Goal: Information Seeking & Learning: Find specific fact

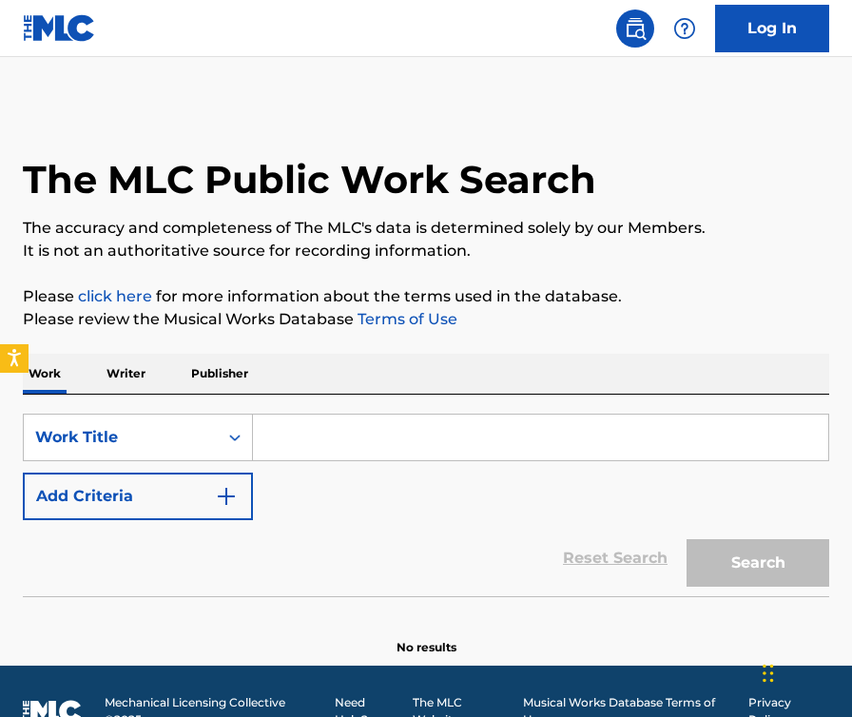
click at [280, 439] on input "Search Form" at bounding box center [540, 438] width 575 height 46
type input "3"
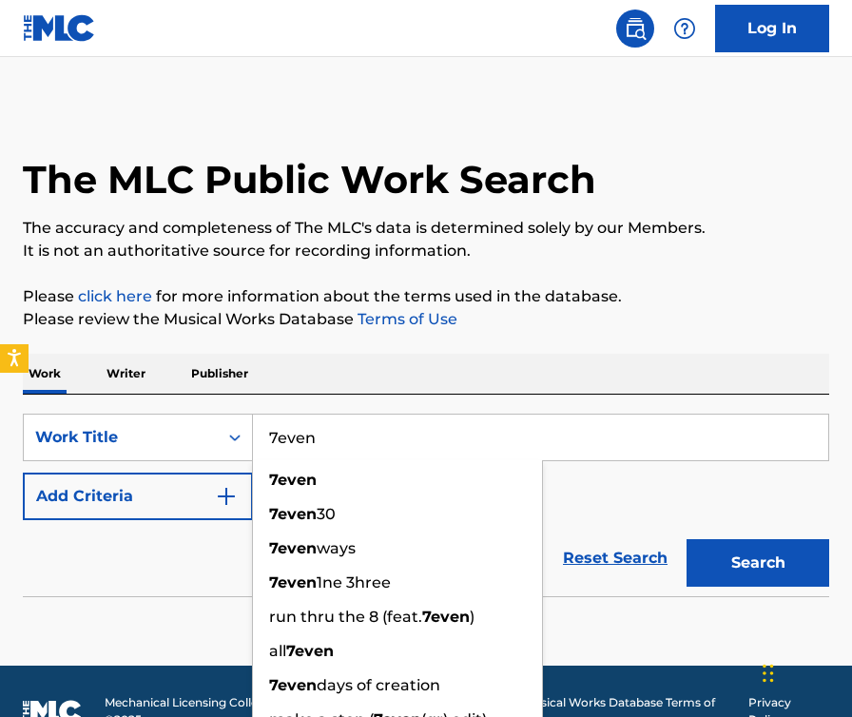
type input "7even"
click at [183, 497] on button "Add Criteria" at bounding box center [138, 497] width 230 height 48
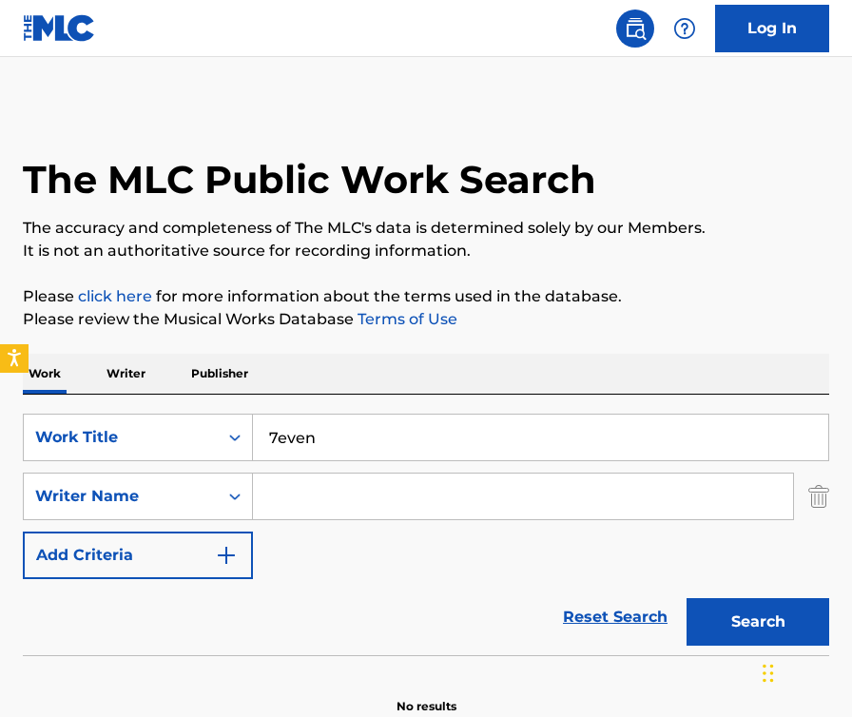
click at [330, 496] on input "Search Form" at bounding box center [523, 497] width 540 height 46
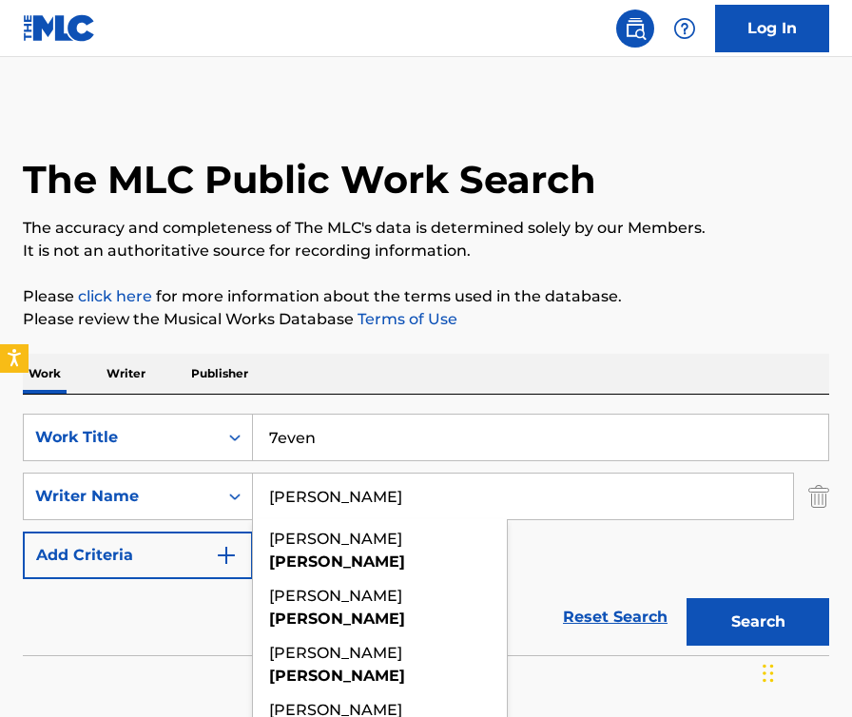
type input "[PERSON_NAME]"
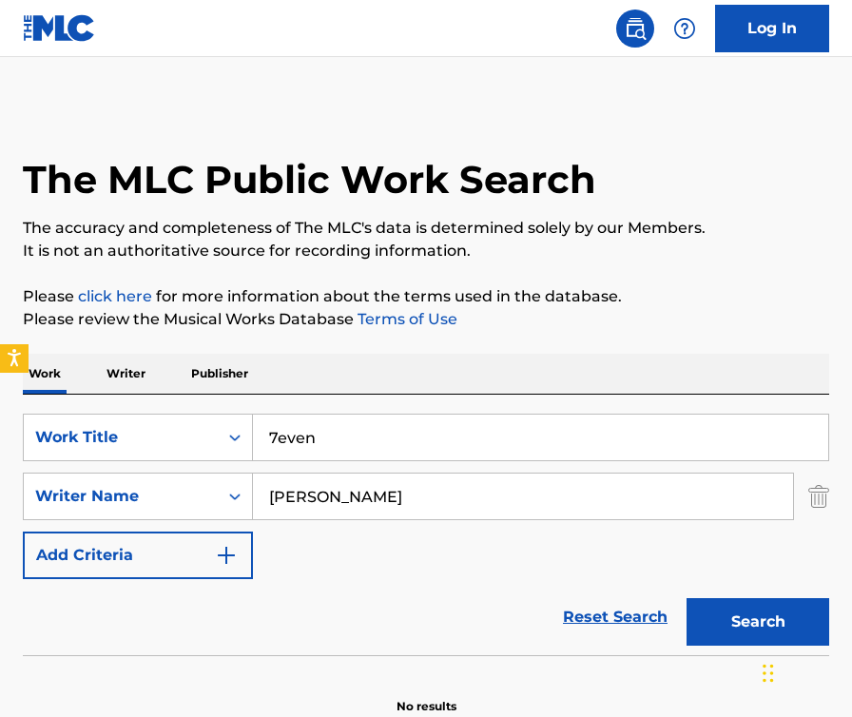
click at [752, 616] on button "Search" at bounding box center [758, 622] width 143 height 48
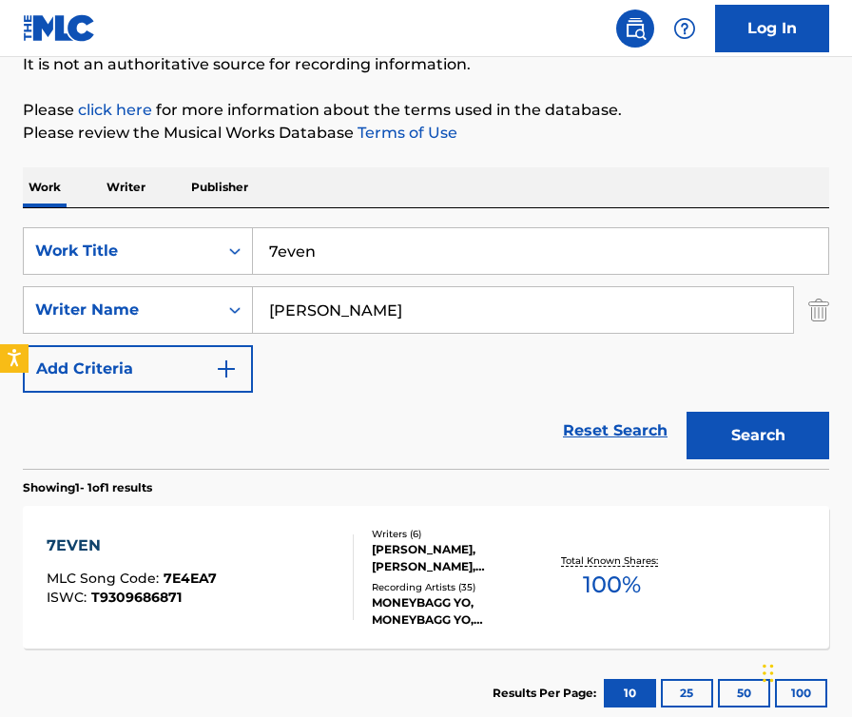
scroll to position [189, 0]
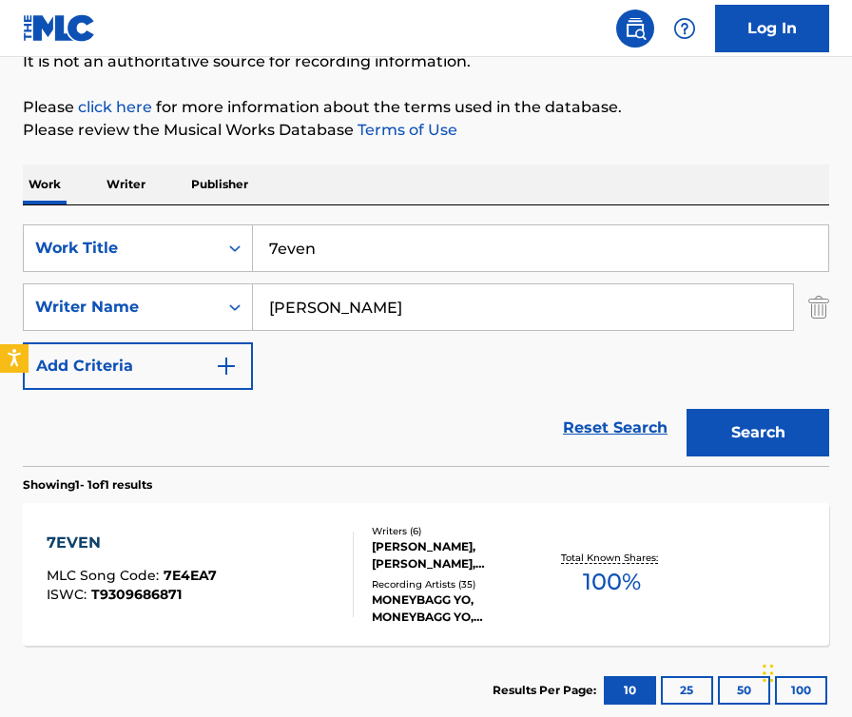
click at [178, 568] on span "7E4EA7" at bounding box center [190, 575] width 53 height 17
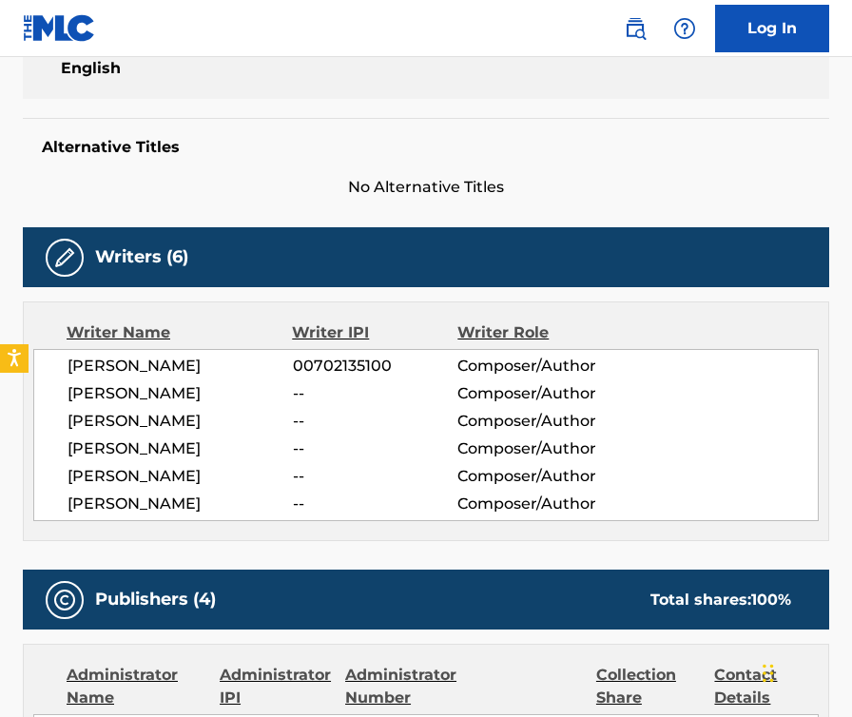
scroll to position [440, 0]
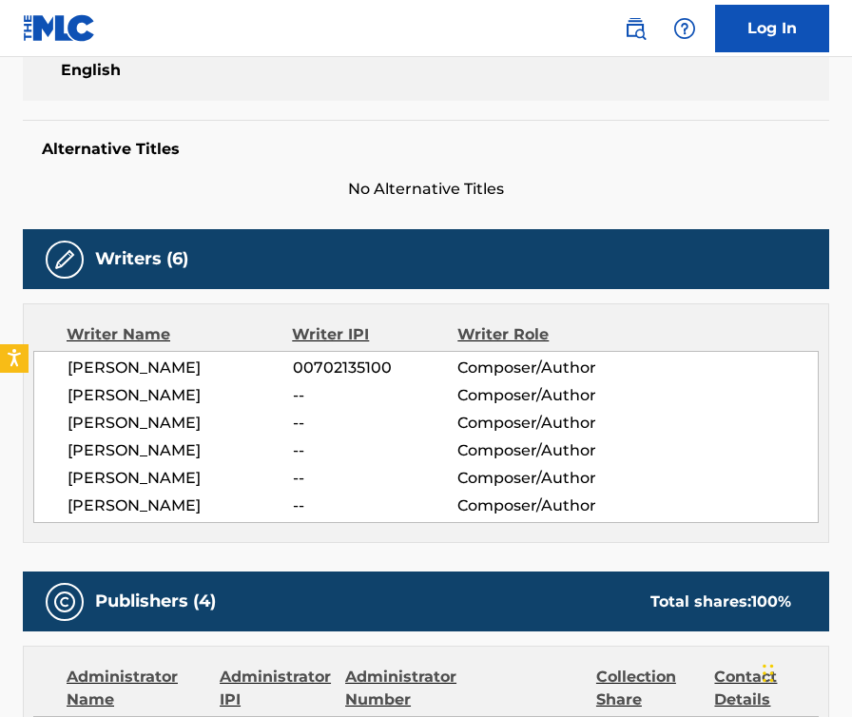
scroll to position [189, 0]
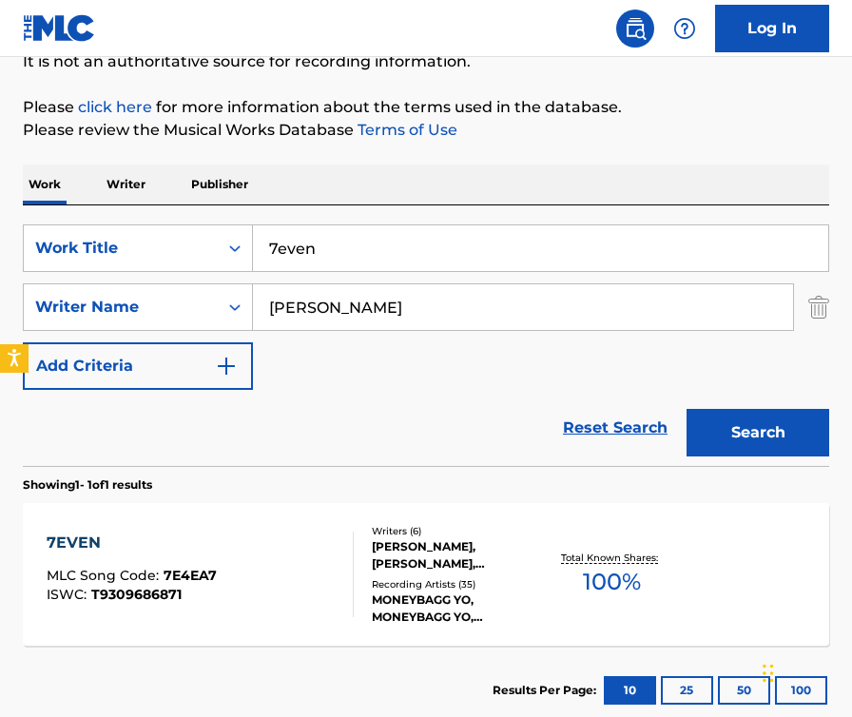
click at [321, 238] on input "7even" at bounding box center [540, 248] width 575 height 46
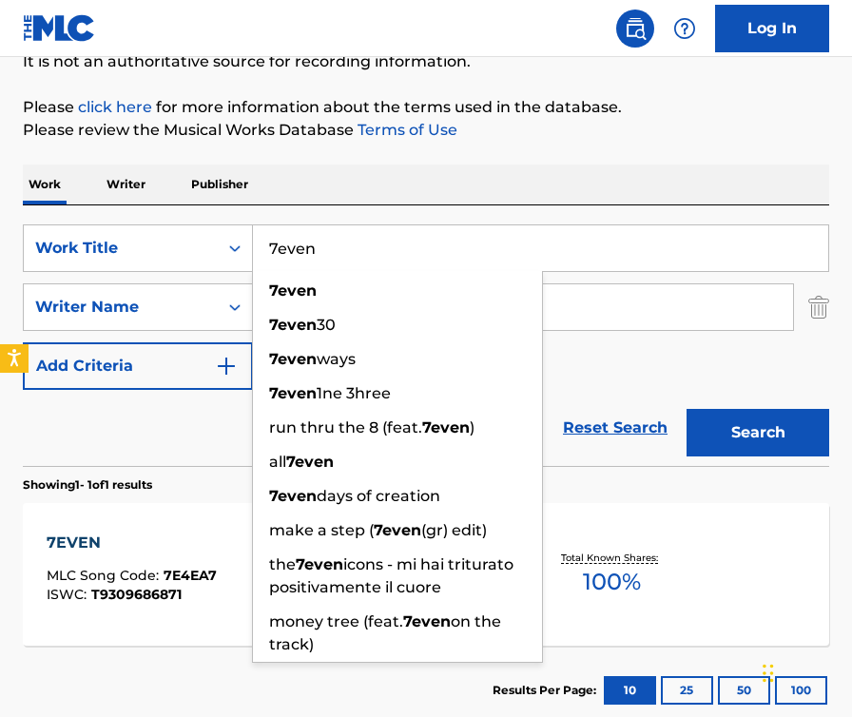
paste input "BIPOLAR VIRGO"
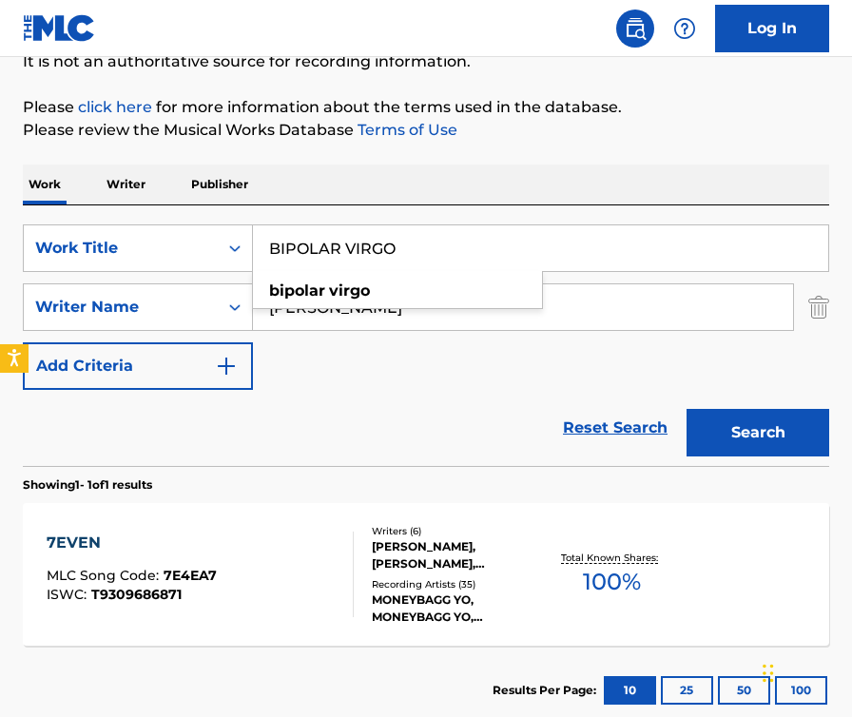
type input "BIPOLAR VIRGO"
click at [439, 191] on div "Work Writer Publisher" at bounding box center [426, 185] width 806 height 40
click at [739, 438] on button "Search" at bounding box center [758, 433] width 143 height 48
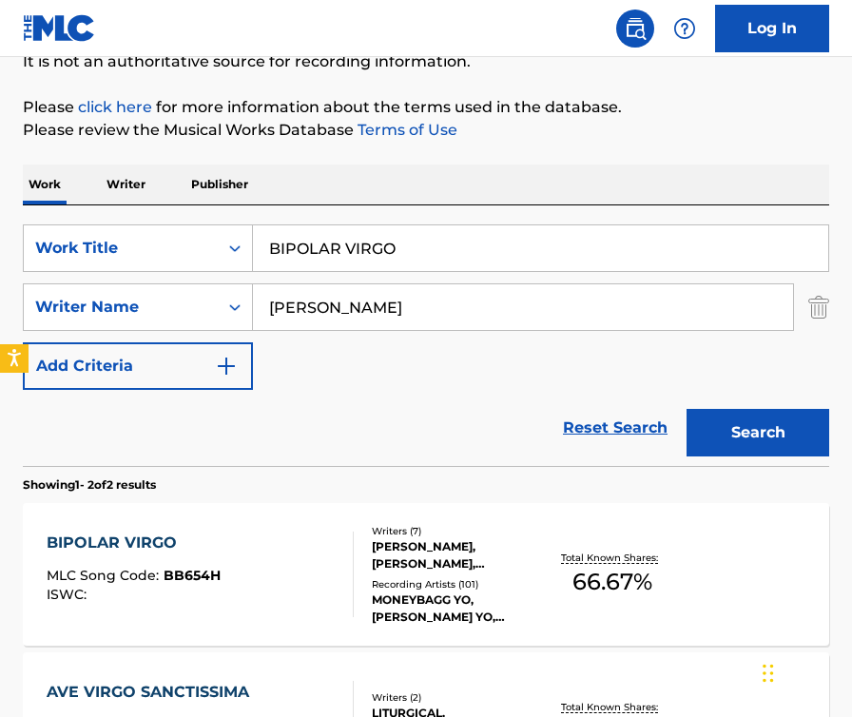
click at [331, 582] on div "BIPOLAR VIRGO MLC Song Code : BB654H ISWC :" at bounding box center [200, 575] width 306 height 86
